Goal: Task Accomplishment & Management: Use online tool/utility

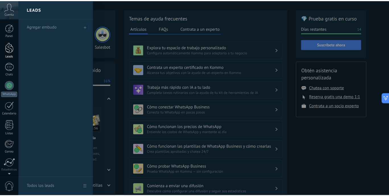
scroll to position [3, 0]
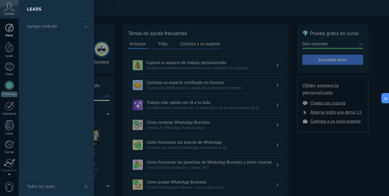
click at [10, 28] on div at bounding box center [9, 28] width 9 height 9
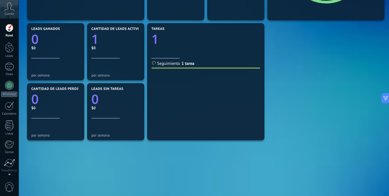
scroll to position [193, 0]
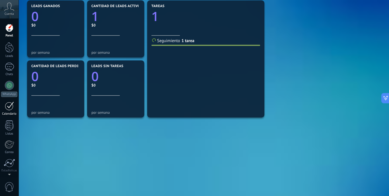
click at [7, 108] on div at bounding box center [9, 105] width 9 height 9
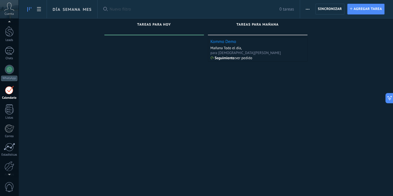
scroll to position [16, 0]
click at [10, 114] on link "Listas" at bounding box center [9, 111] width 18 height 15
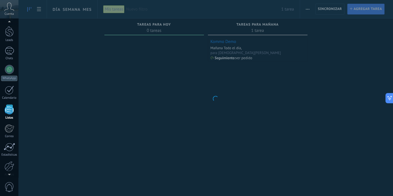
scroll to position [35, 0]
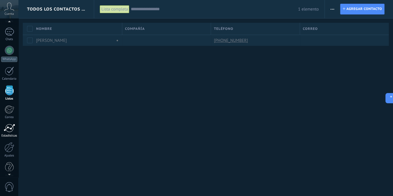
click at [13, 127] on div at bounding box center [9, 128] width 11 height 9
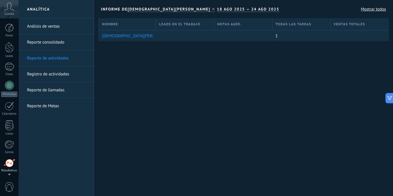
scroll to position [40, 0]
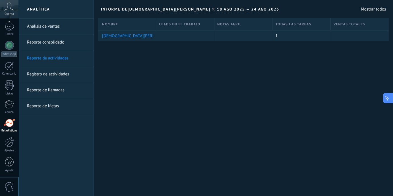
click at [388, 97] on icon at bounding box center [387, 98] width 6 height 6
type textarea "**********"
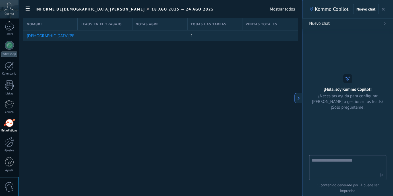
scroll to position [8, 0]
click at [374, 159] on textarea at bounding box center [344, 167] width 64 height 20
type textarea "**********"
